Goal: Task Accomplishment & Management: Use online tool/utility

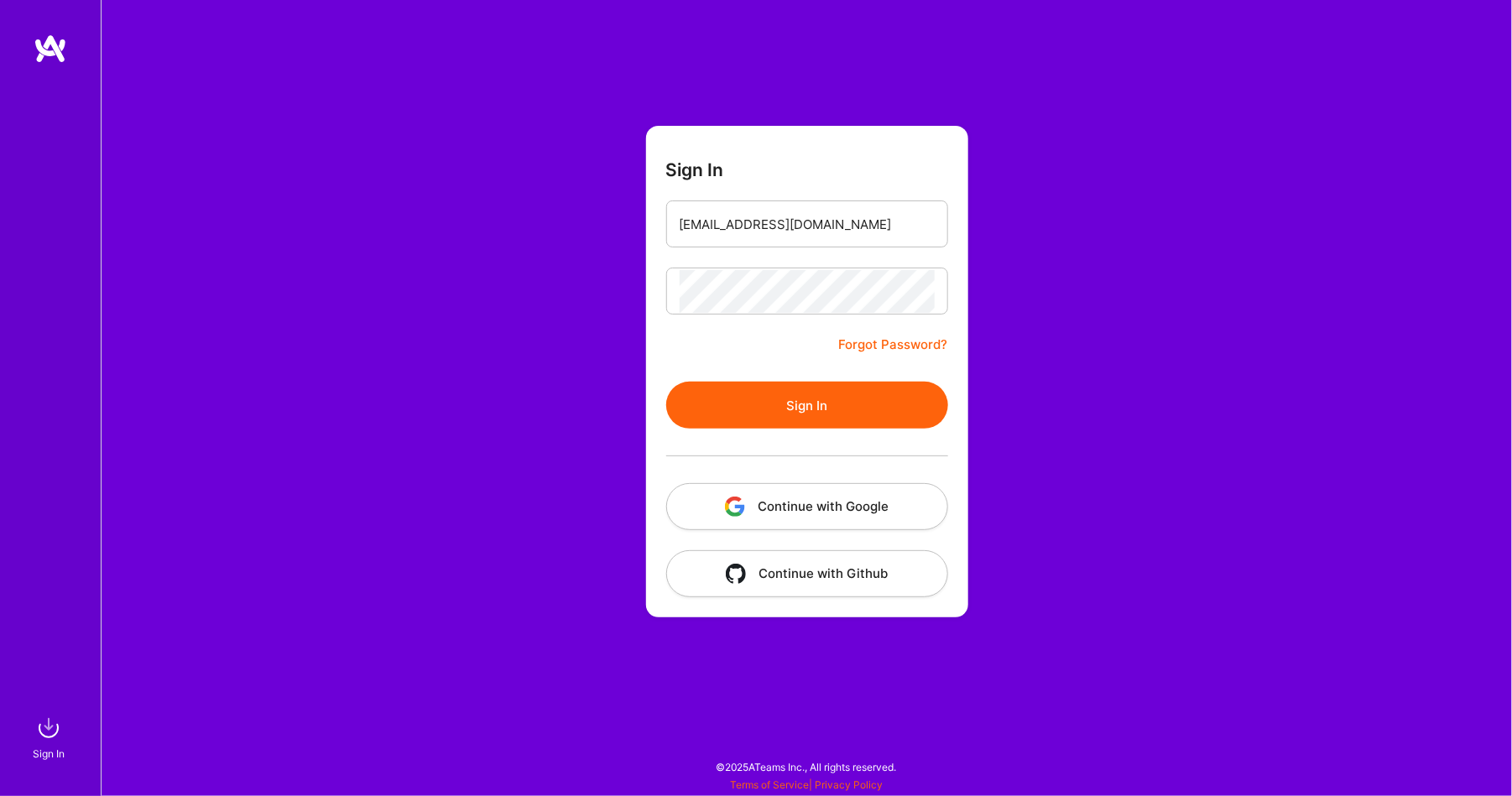
click at [745, 405] on button "Sign In" at bounding box center [807, 405] width 282 height 47
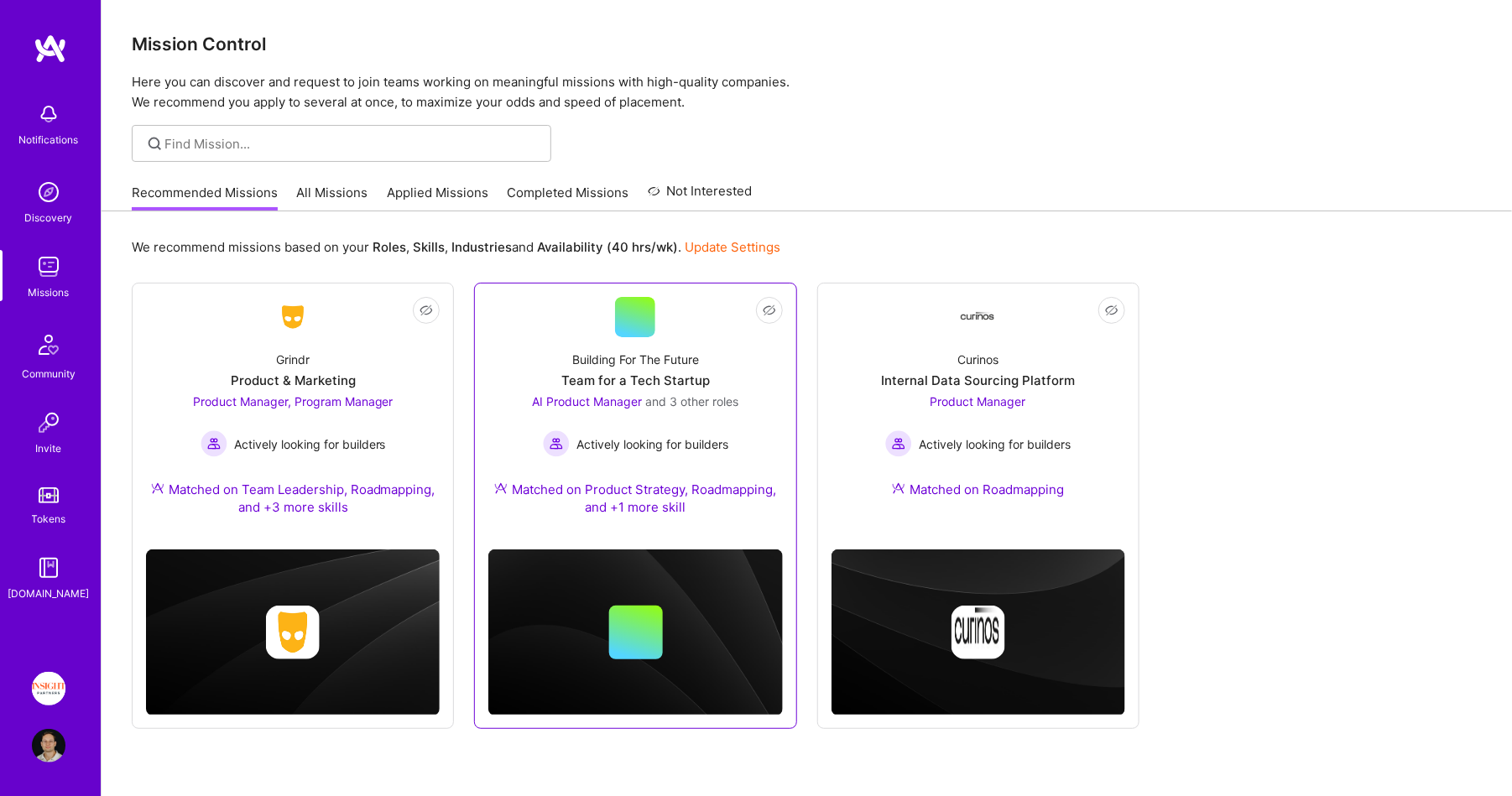
click at [518, 352] on div "Building For The Future Team for a Tech Startup AI Product Manager and 3 other …" at bounding box center [635, 437] width 294 height 199
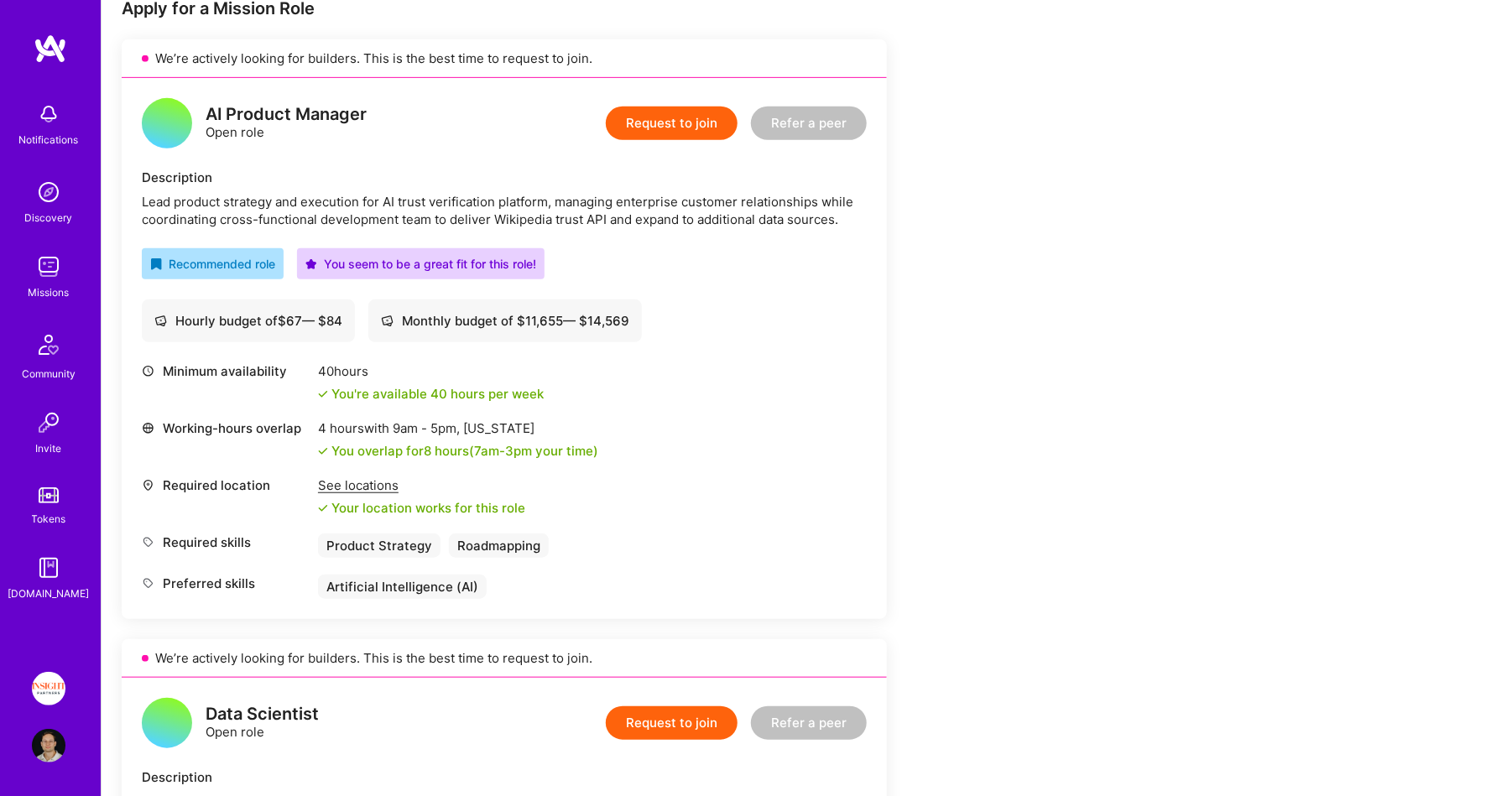
scroll to position [118, 0]
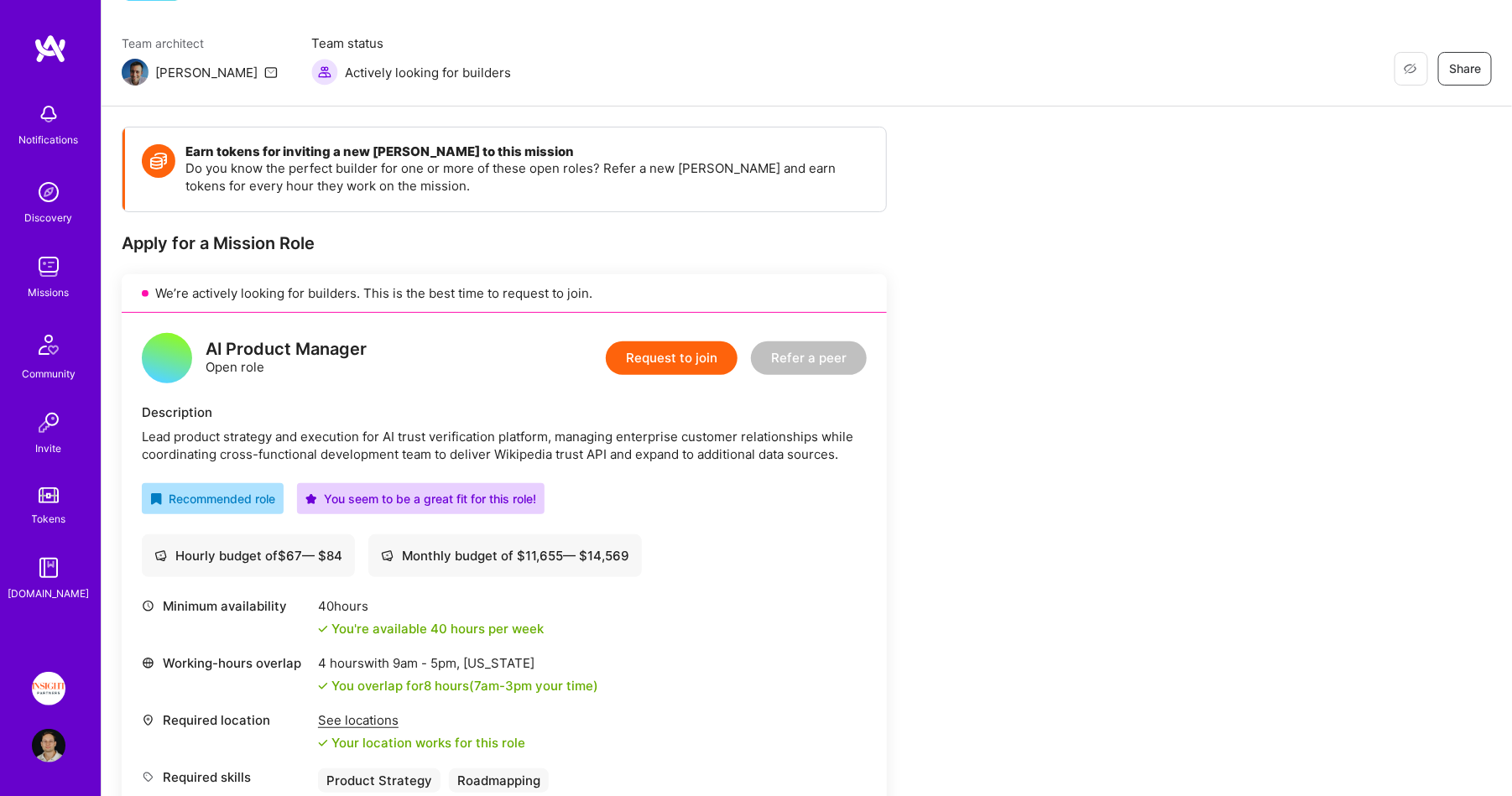
click at [39, 37] on img at bounding box center [50, 49] width 34 height 30
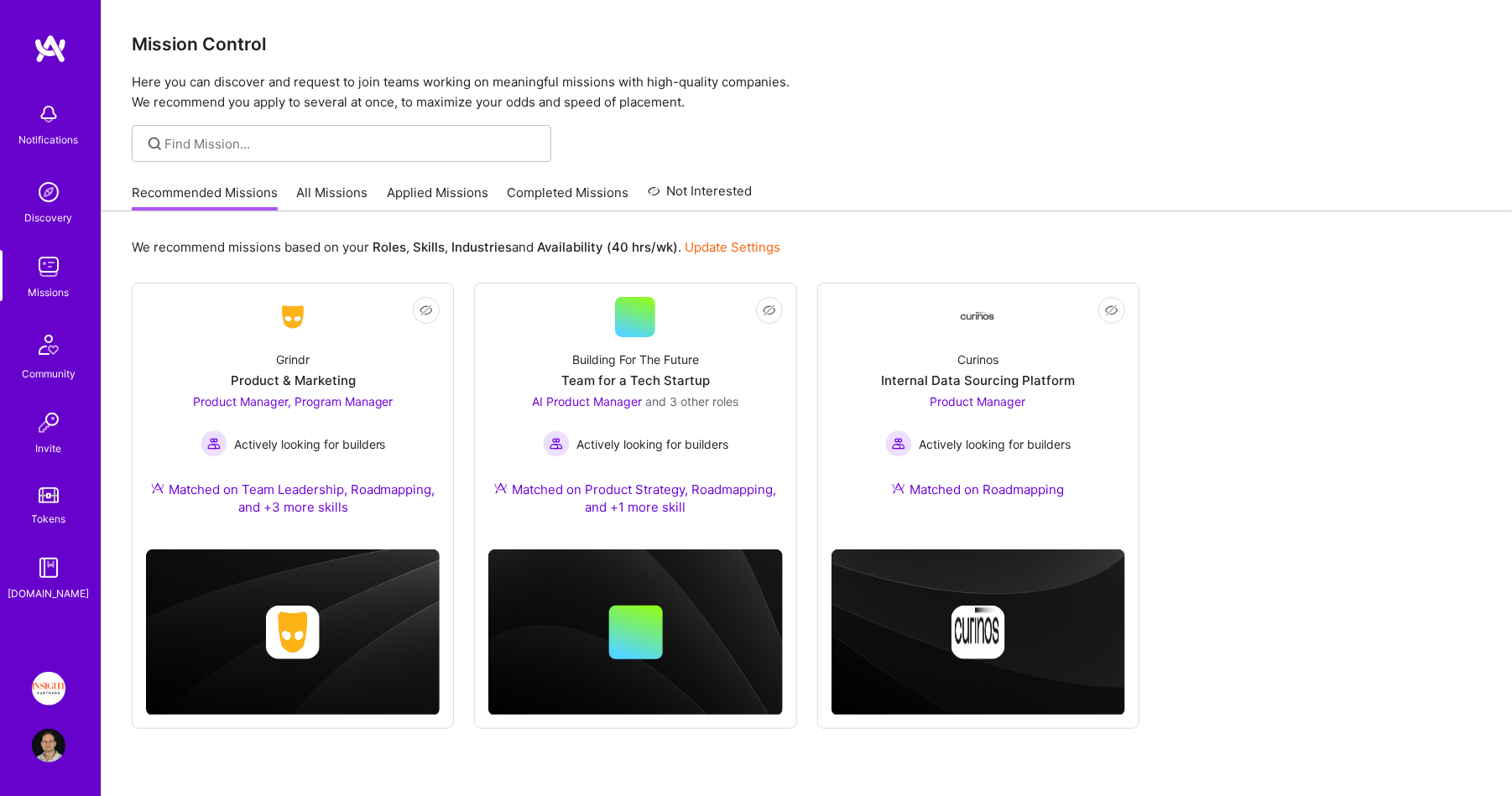
click at [305, 191] on link "All Missions" at bounding box center [332, 197] width 71 height 28
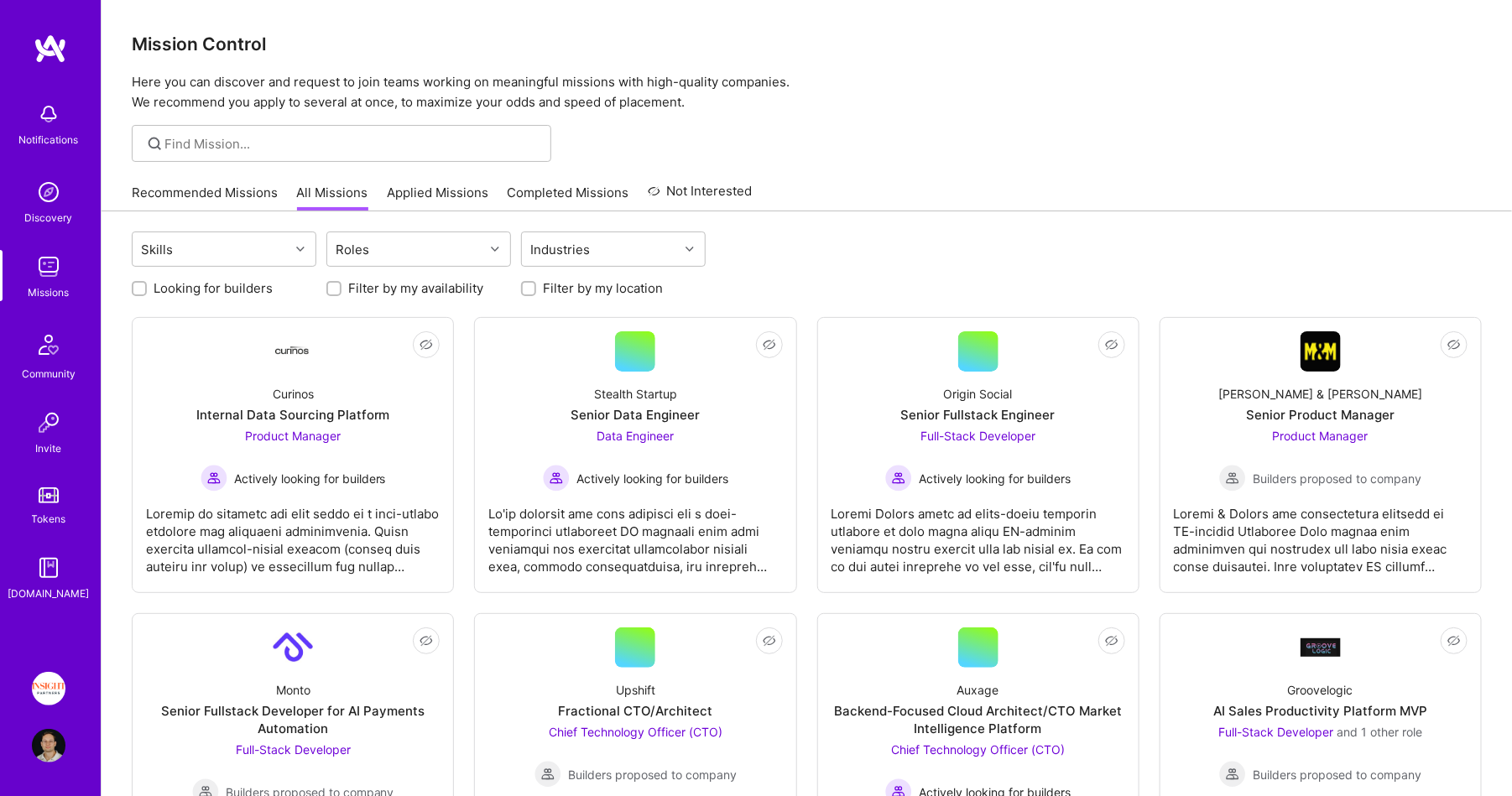
click at [58, 693] on img at bounding box center [49, 688] width 34 height 34
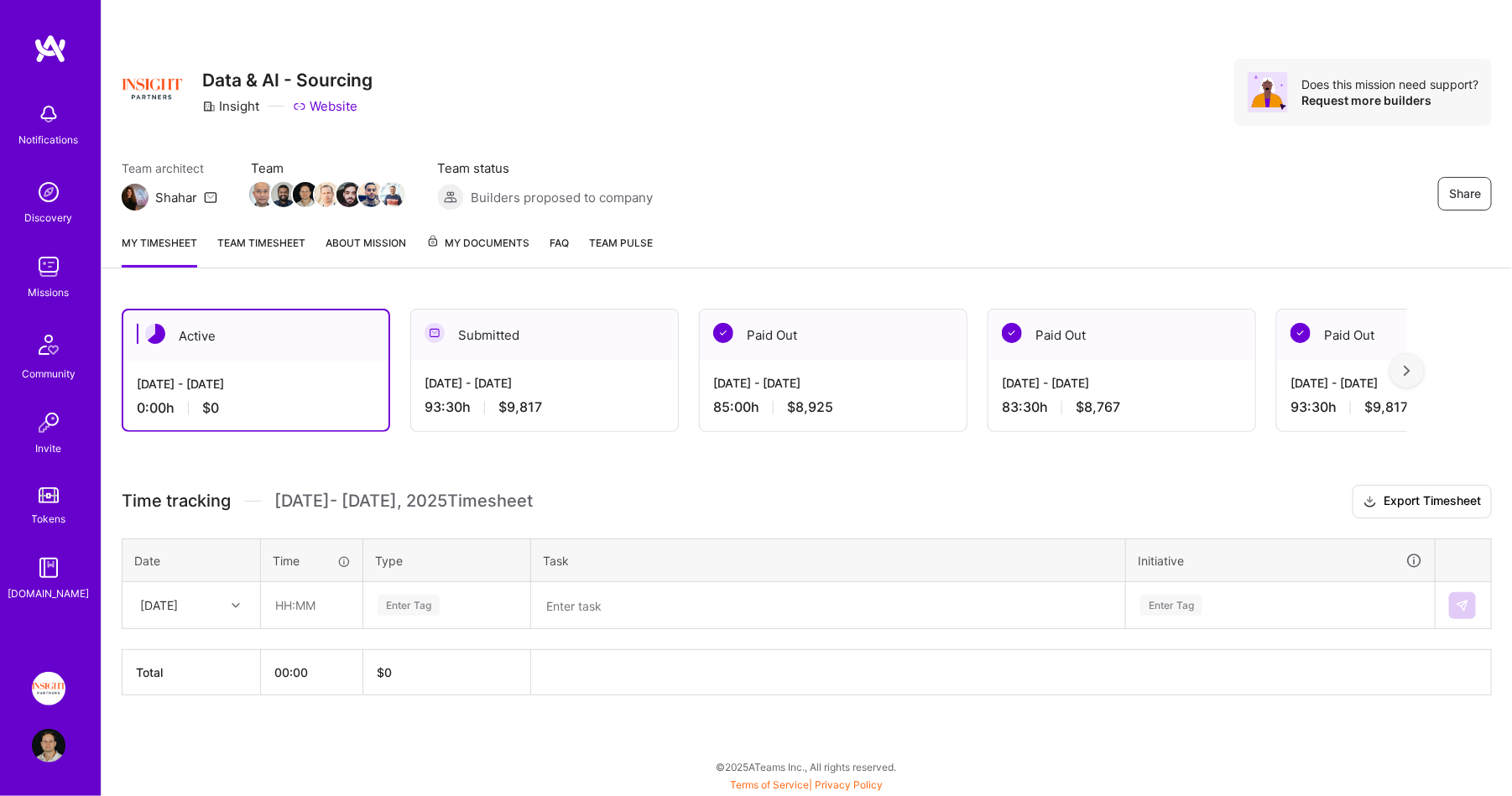
click at [625, 377] on div "[DATE] - [DATE]" at bounding box center [545, 383] width 240 height 17
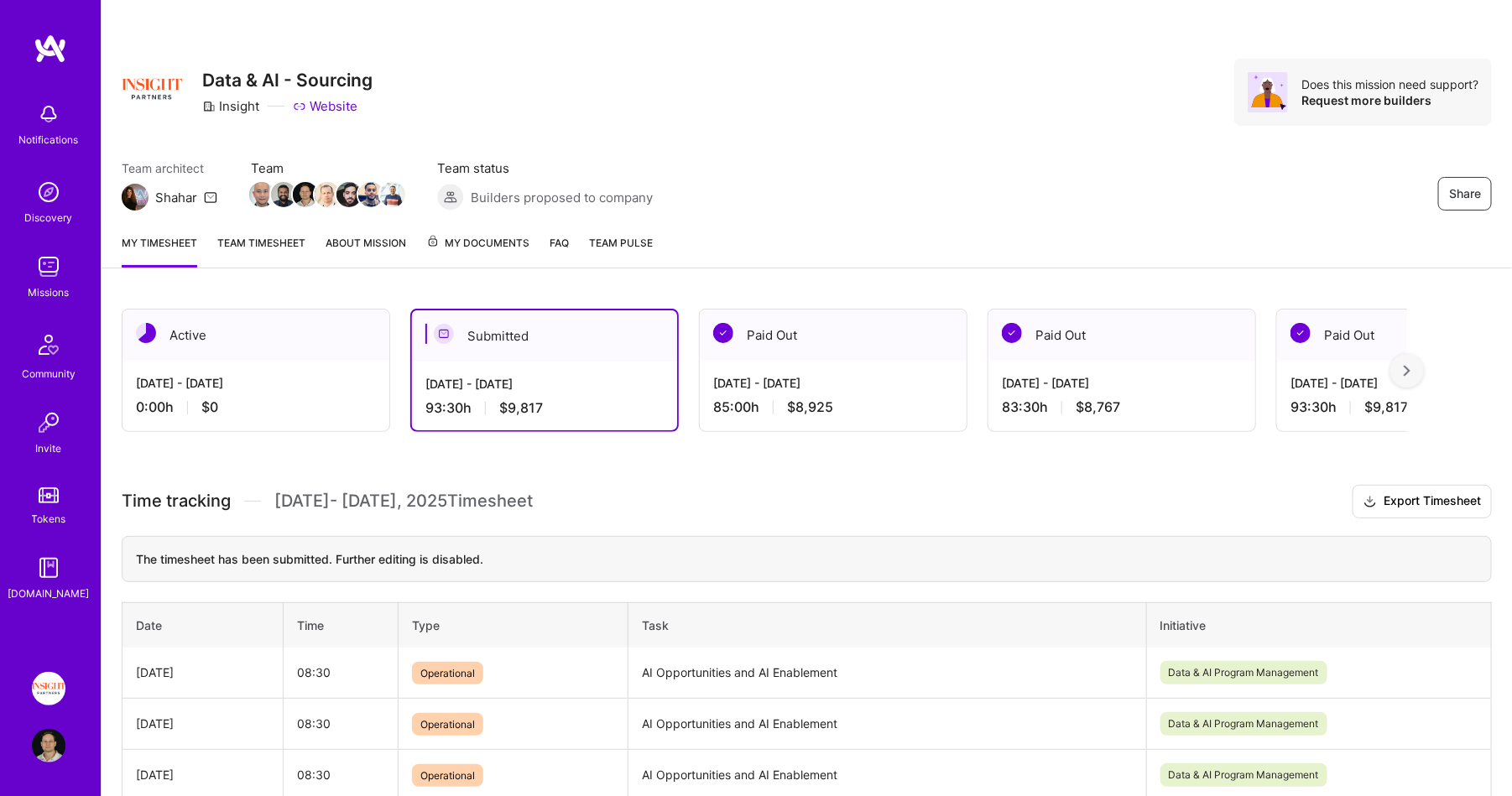
click at [270, 393] on div "[DATE] - [DATE] 0:00 h $0" at bounding box center [256, 395] width 267 height 69
